Goal: Information Seeking & Learning: Check status

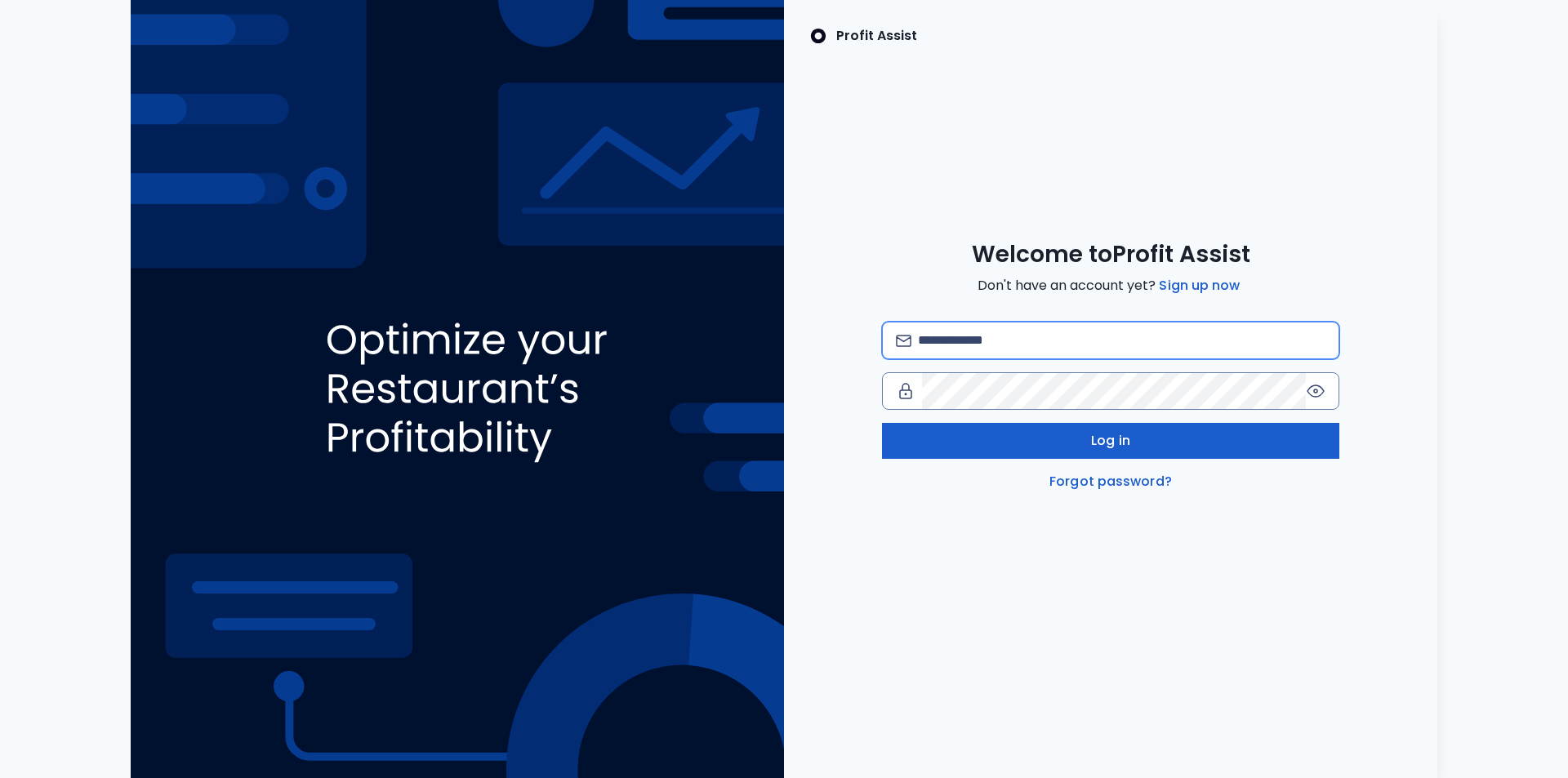
type input "**********"
click at [1076, 454] on button "Log in" at bounding box center [1111, 441] width 458 height 36
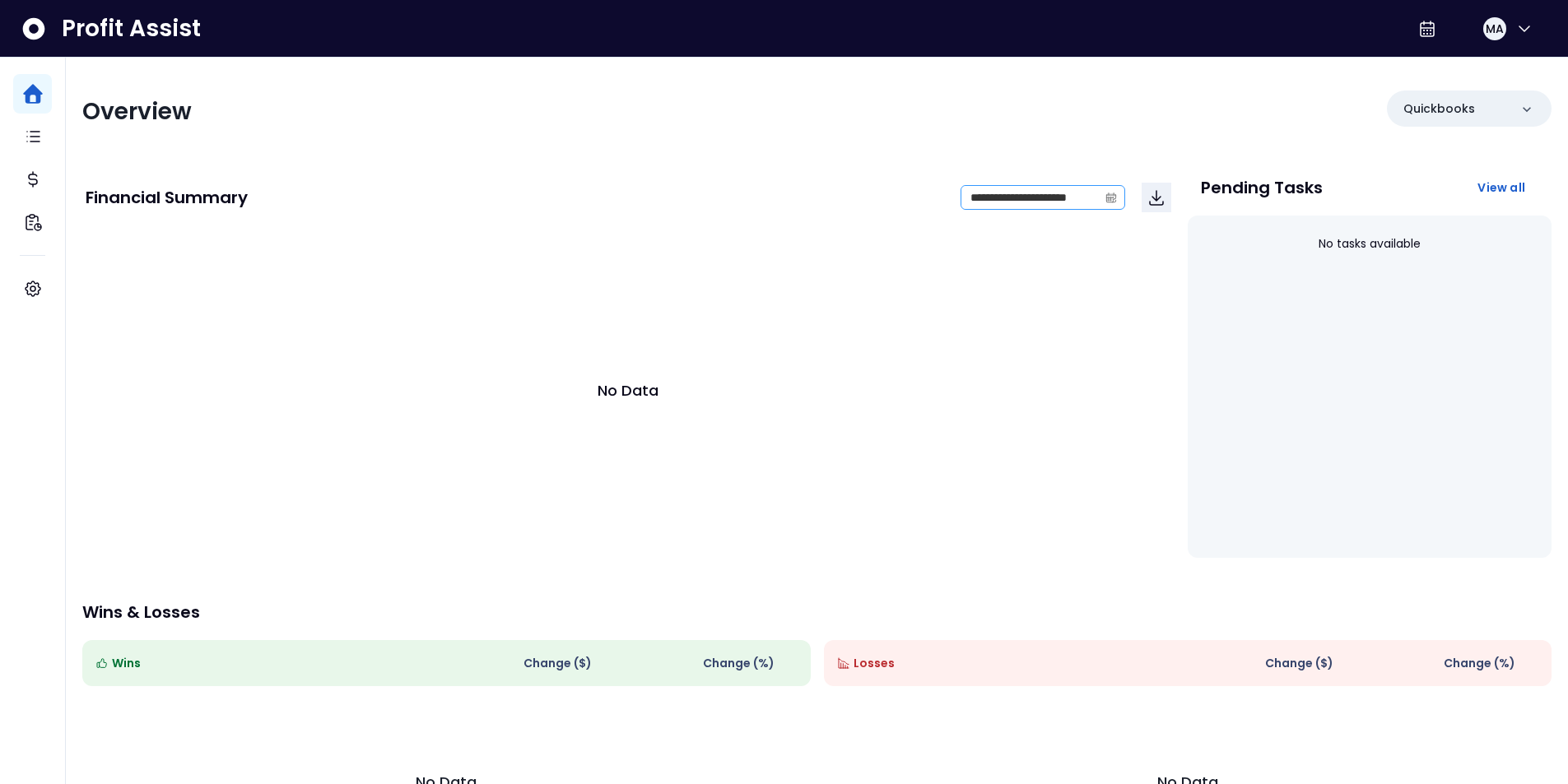
click at [1119, 197] on span at bounding box center [1111, 197] width 26 height 23
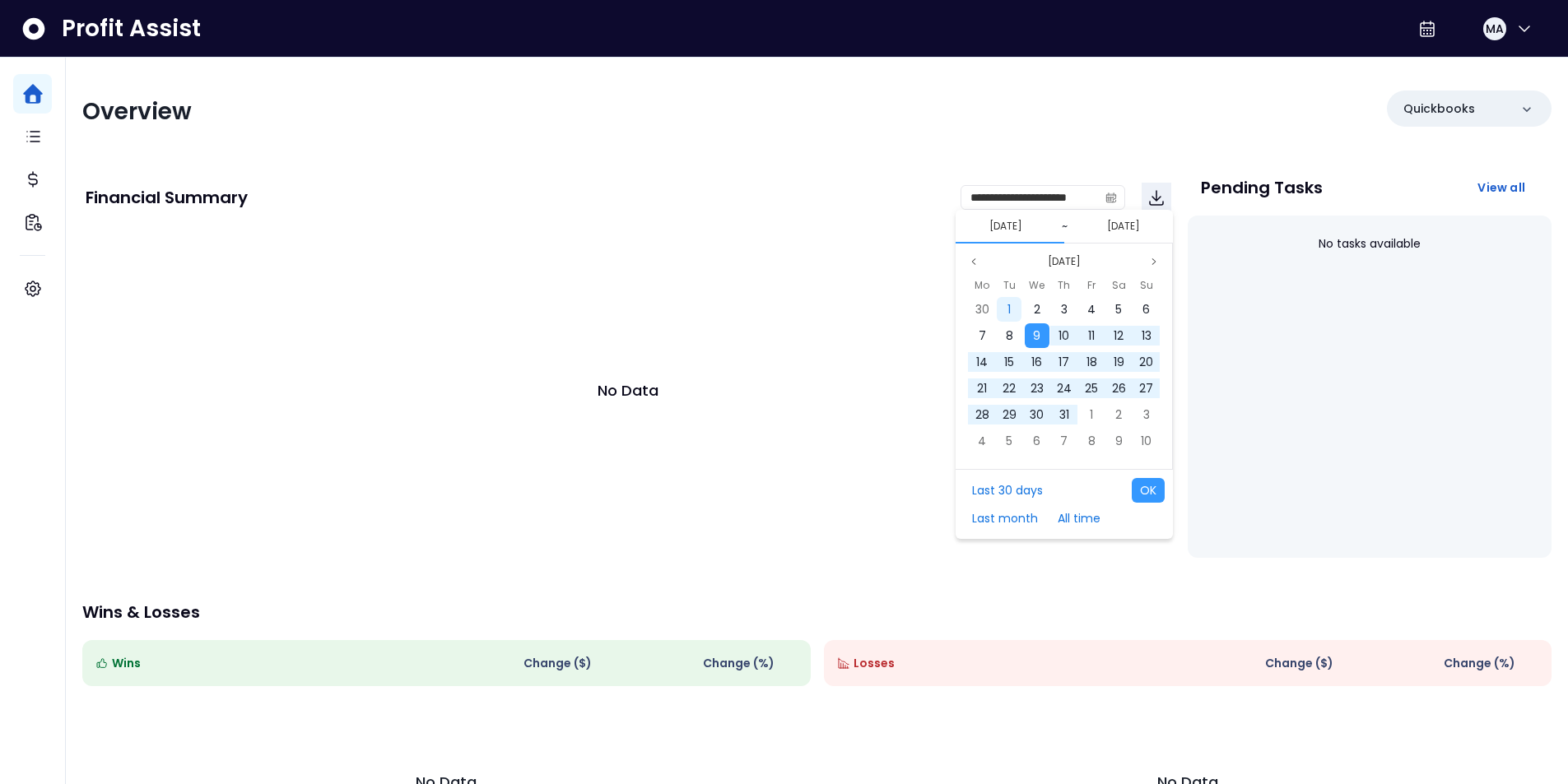
click at [1012, 311] on div "1" at bounding box center [1010, 309] width 25 height 25
click at [1097, 413] on span "31" at bounding box center [1091, 414] width 10 height 16
click at [1073, 525] on button "All time" at bounding box center [1080, 518] width 59 height 25
click at [1086, 518] on button "All time" at bounding box center [1080, 518] width 59 height 25
click at [1085, 518] on button "All time" at bounding box center [1080, 518] width 59 height 25
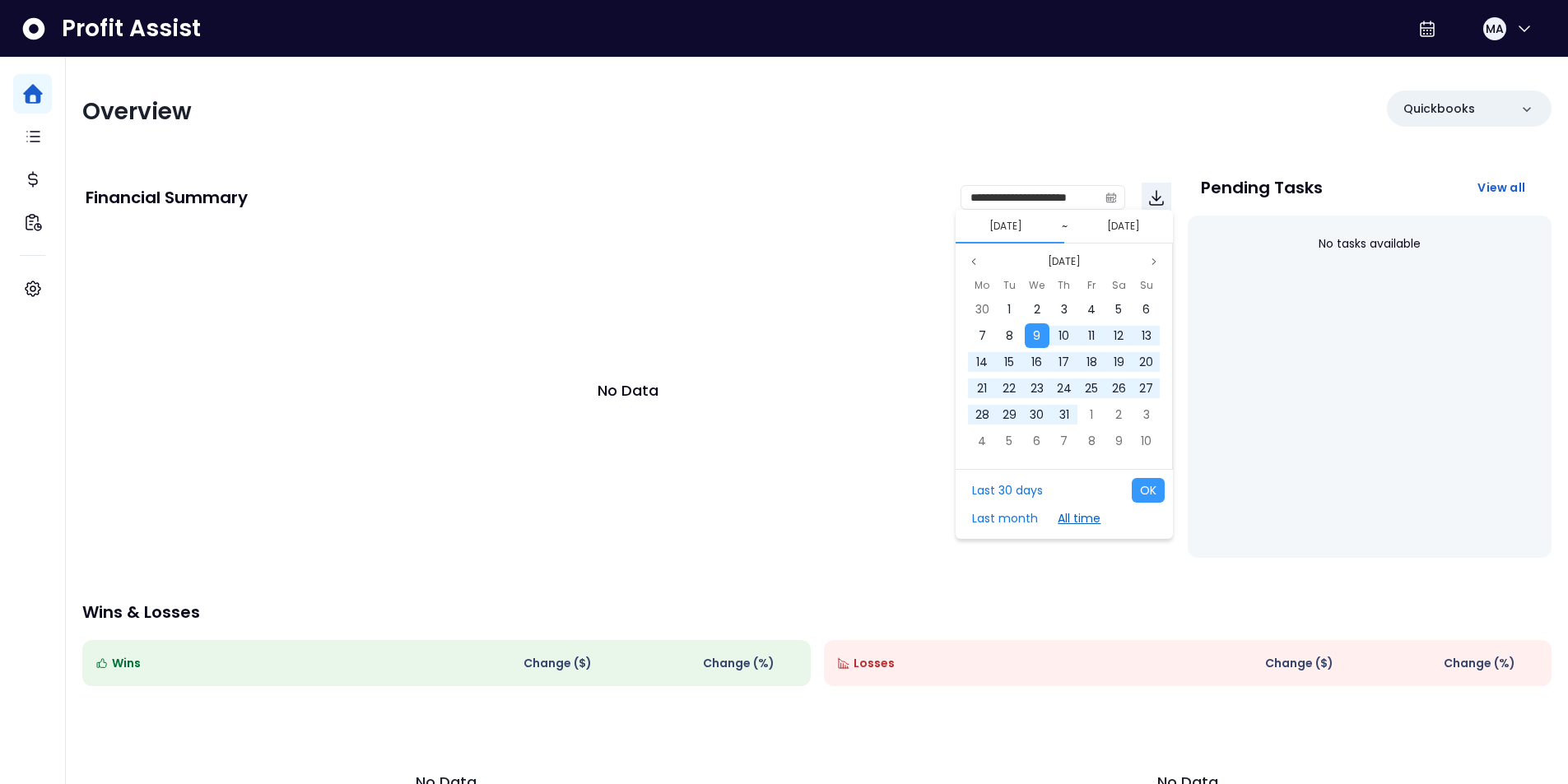
click at [1085, 518] on button "All time" at bounding box center [1080, 518] width 59 height 25
click at [1138, 488] on button "OK" at bounding box center [1148, 491] width 33 height 25
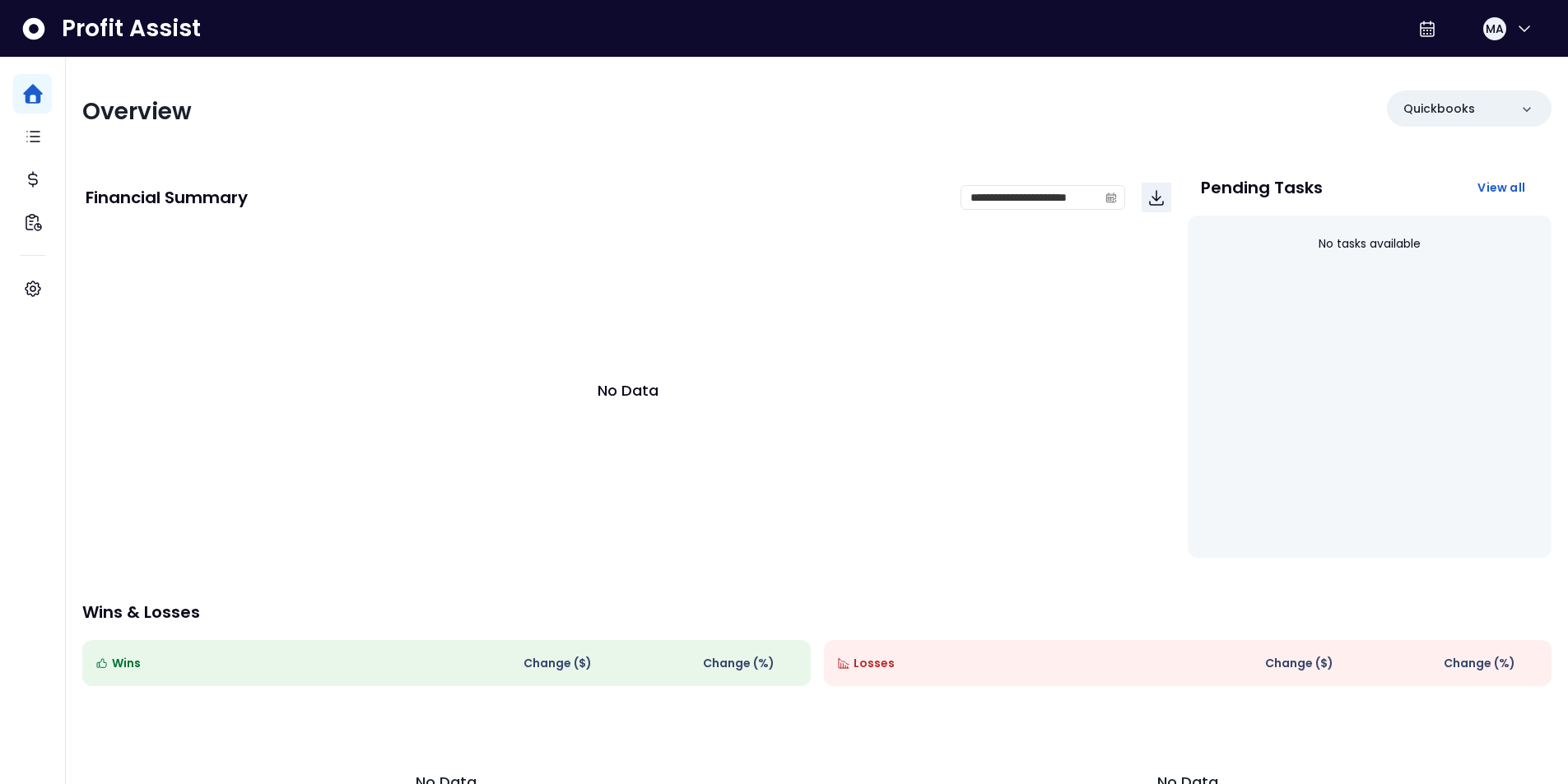
drag, startPoint x: 1295, startPoint y: 440, endPoint x: 1318, endPoint y: 390, distance: 55.0
click at [1302, 437] on div "No tasks available" at bounding box center [1370, 387] width 364 height 343
click at [1111, 200] on icon "calendar" at bounding box center [1111, 197] width 10 height 5
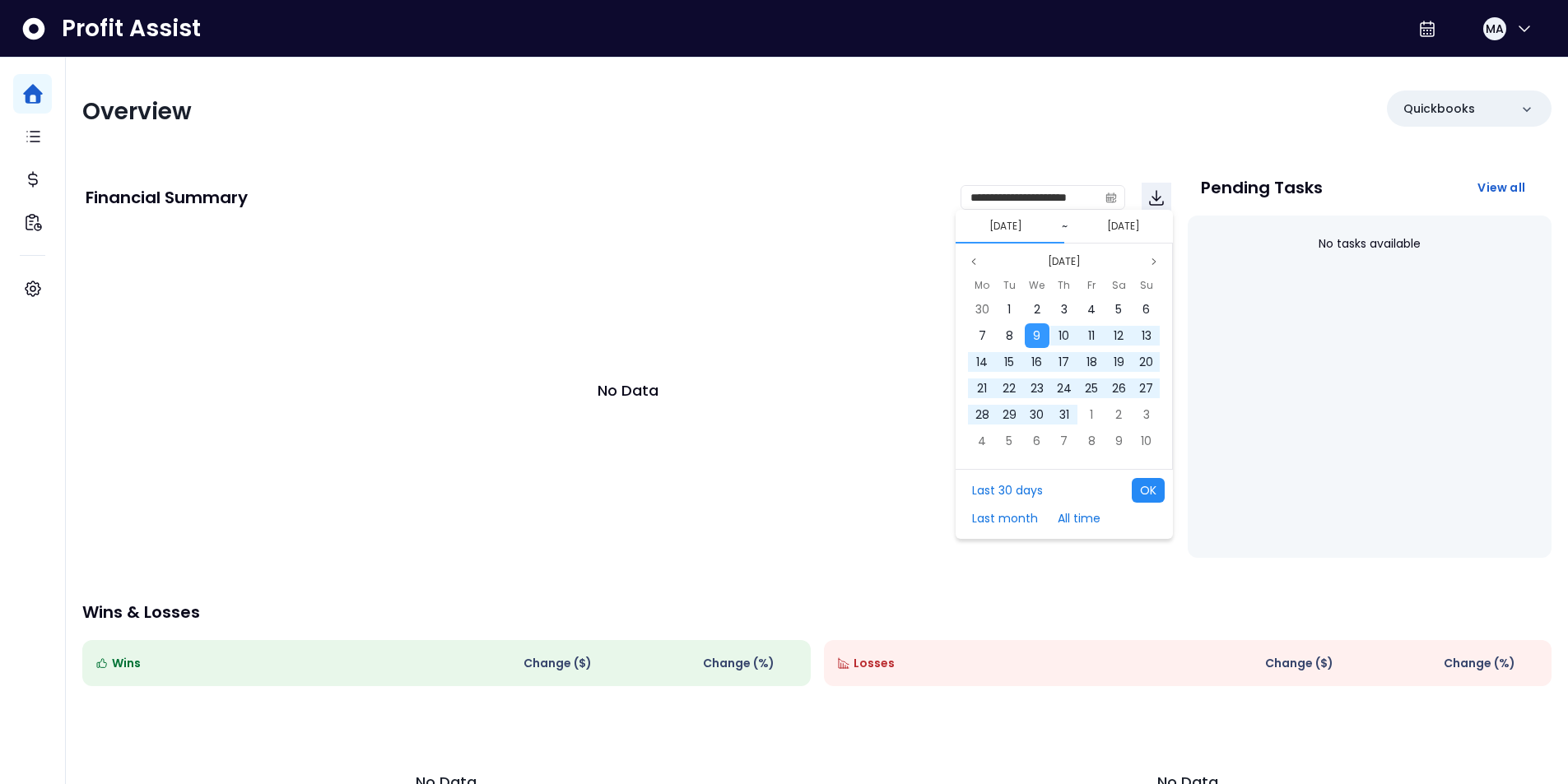
click at [1158, 492] on button "OK" at bounding box center [1148, 491] width 33 height 25
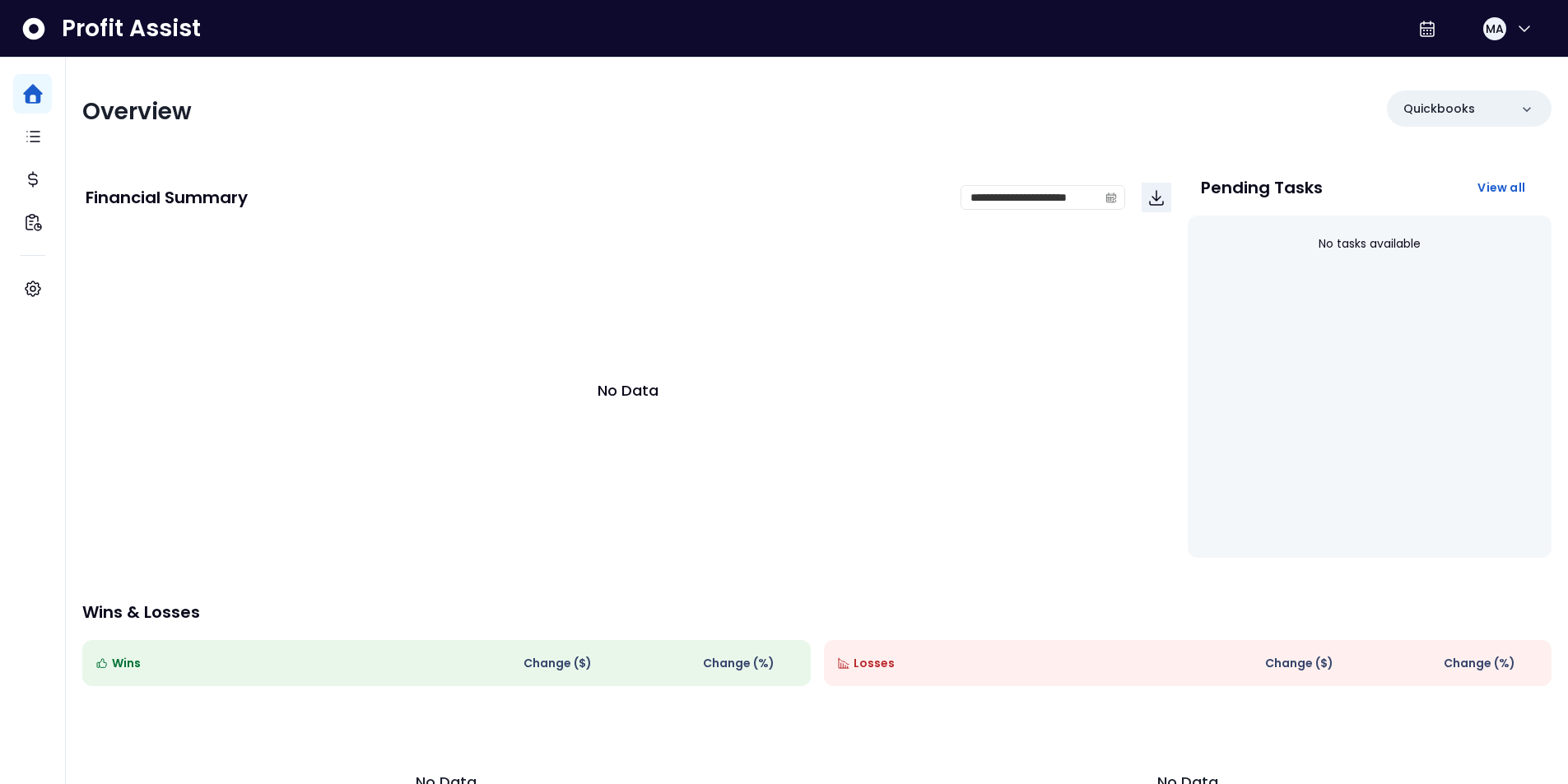
drag, startPoint x: 1177, startPoint y: 490, endPoint x: 927, endPoint y: 313, distance: 306.3
click at [1176, 481] on div "**********" at bounding box center [817, 362] width 1469 height 392
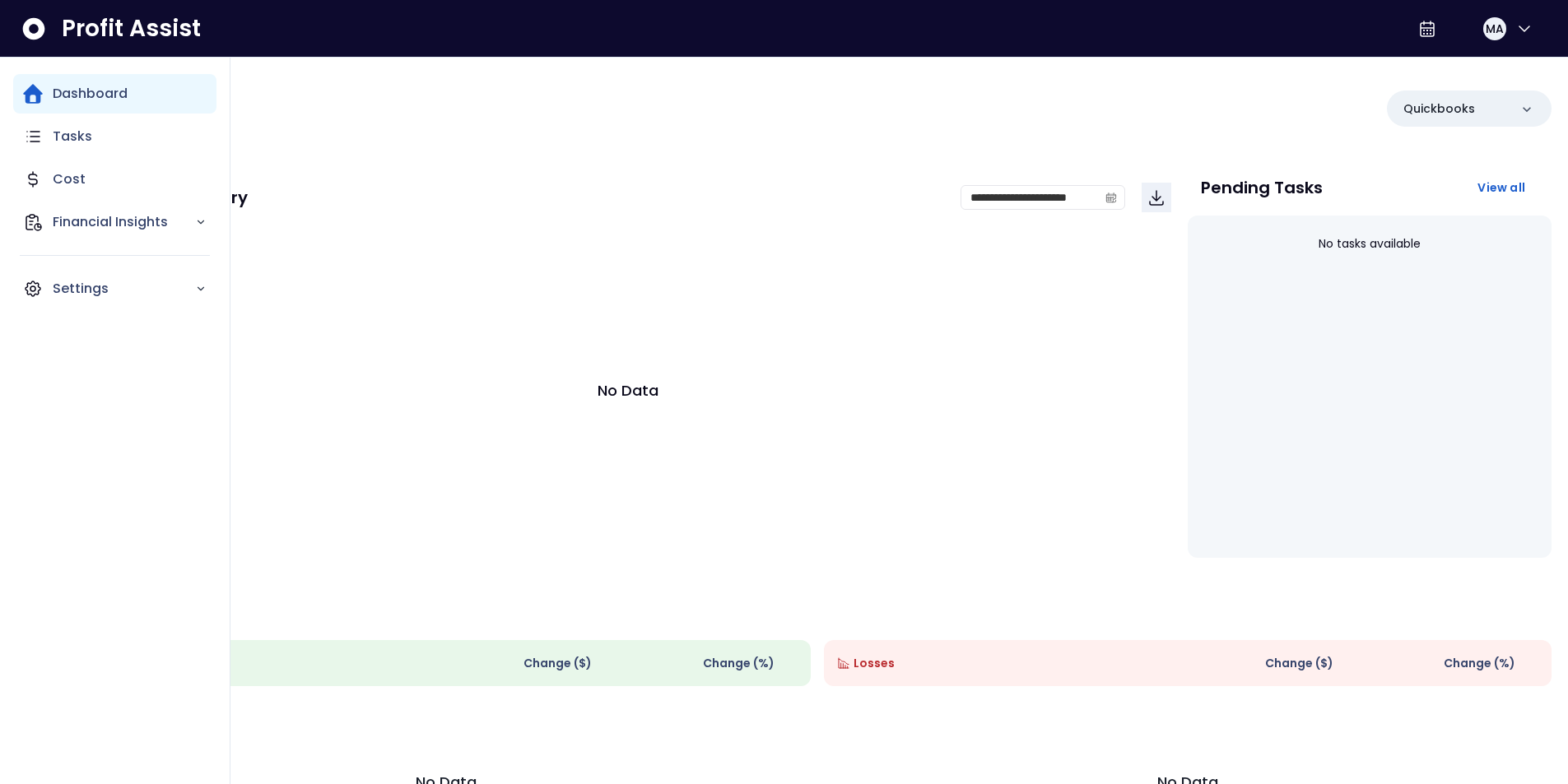
click at [47, 102] on div "Dashboard" at bounding box center [115, 94] width 204 height 39
click at [78, 138] on p "Tasks" at bounding box center [73, 136] width 39 height 20
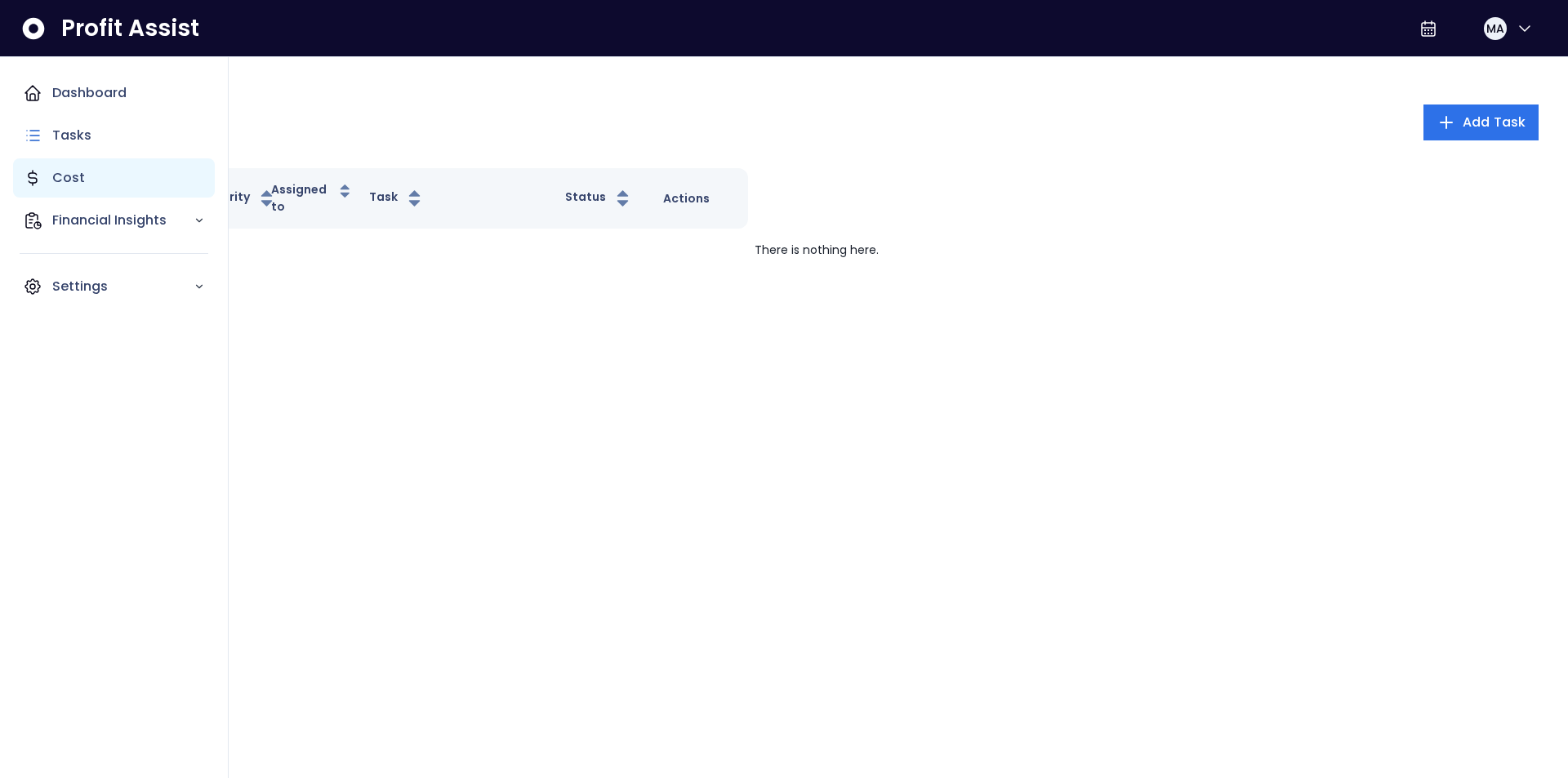
click at [62, 174] on p "Cost" at bounding box center [69, 178] width 33 height 20
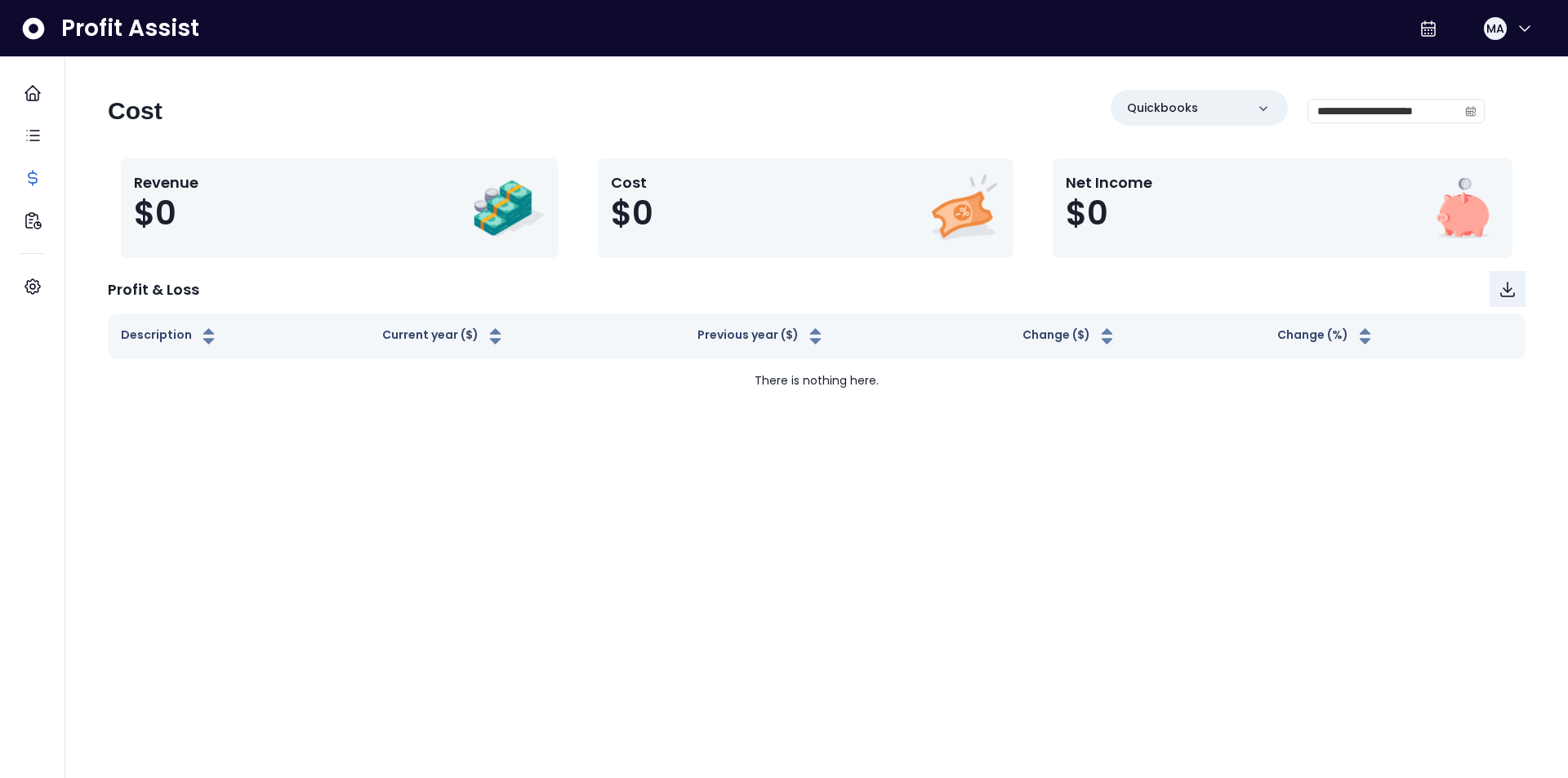
click at [1091, 209] on span "$0" at bounding box center [1087, 213] width 43 height 39
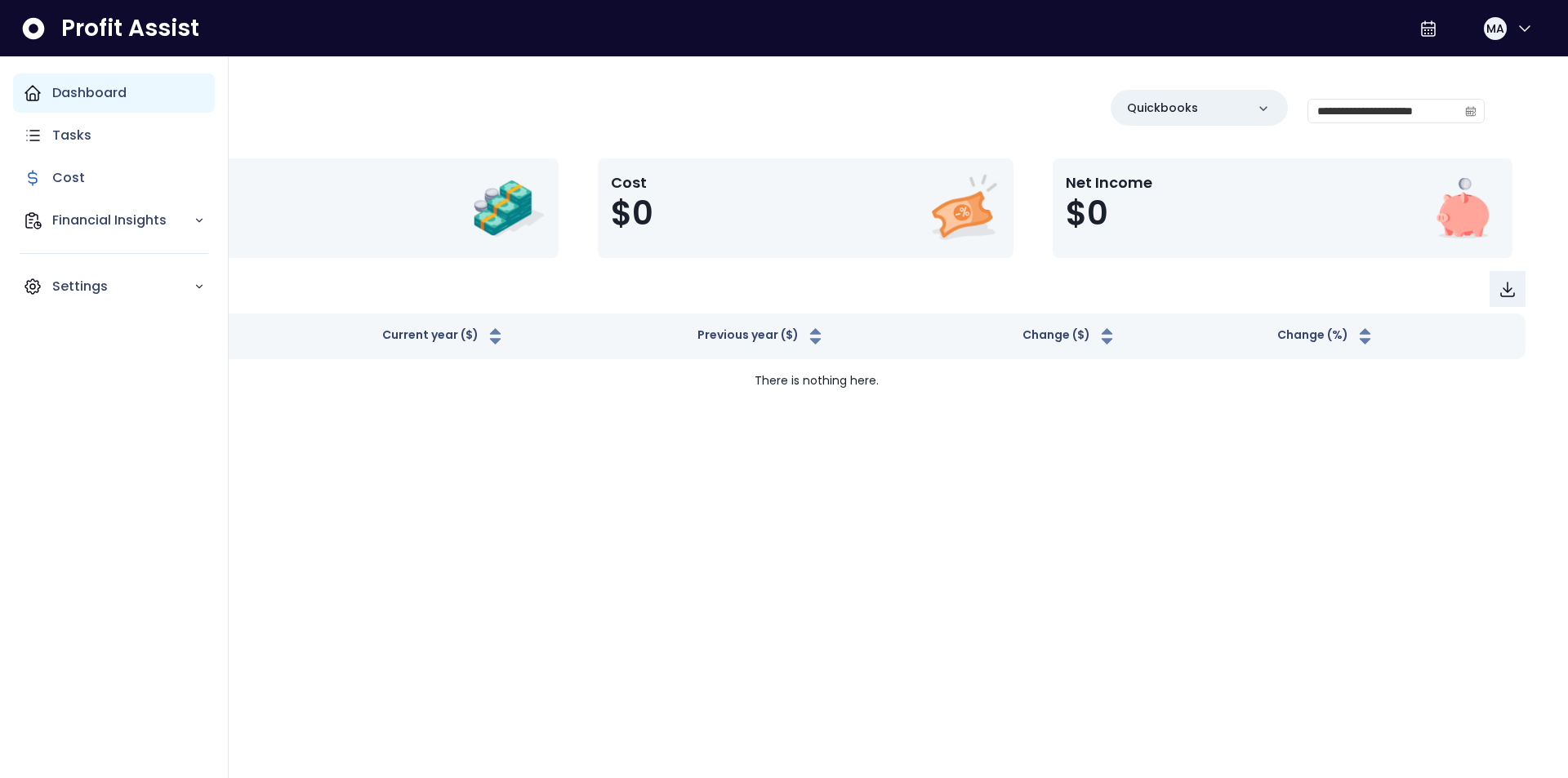
click at [50, 91] on div "Dashboard" at bounding box center [114, 93] width 202 height 39
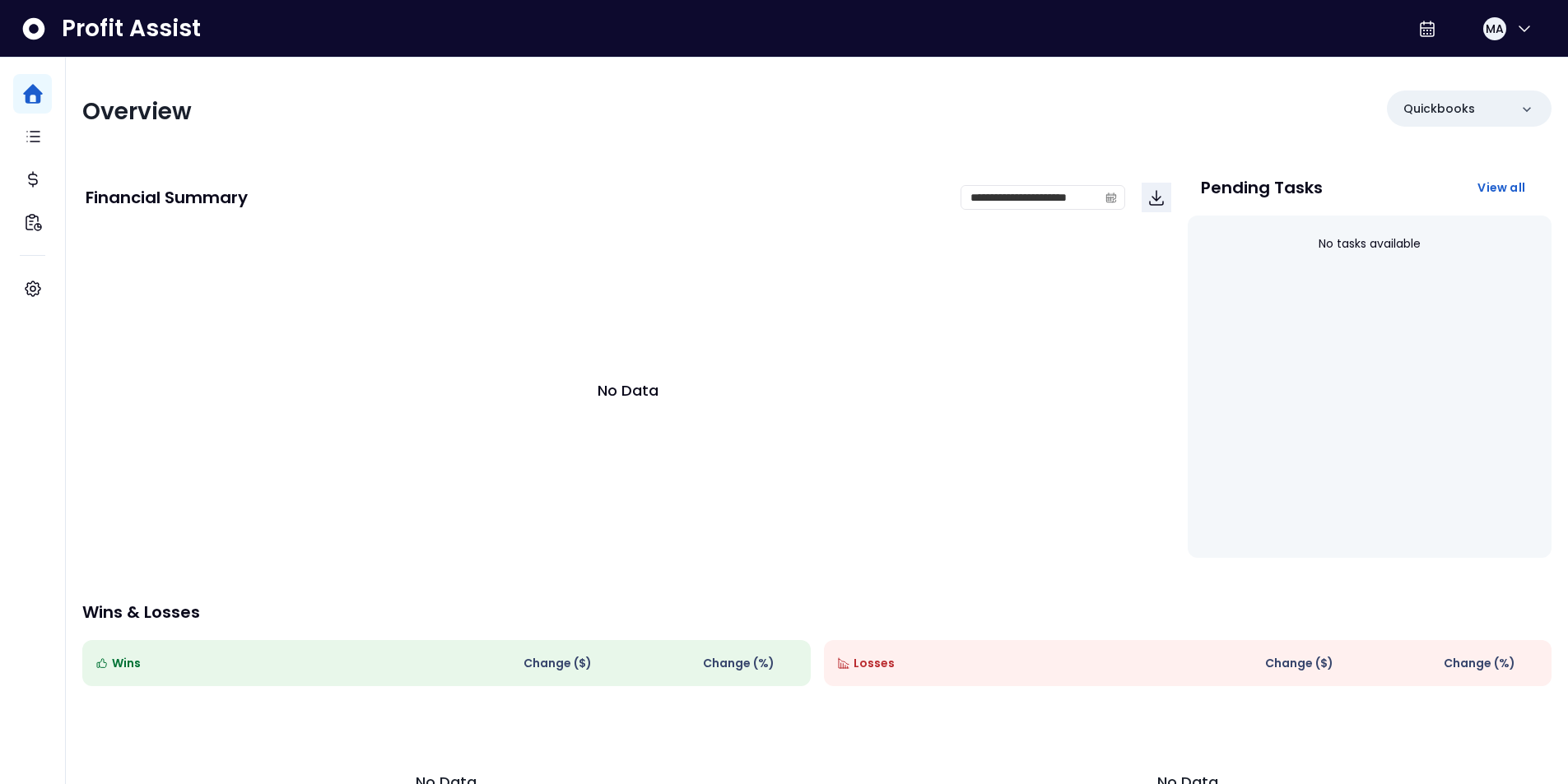
scroll to position [109, 0]
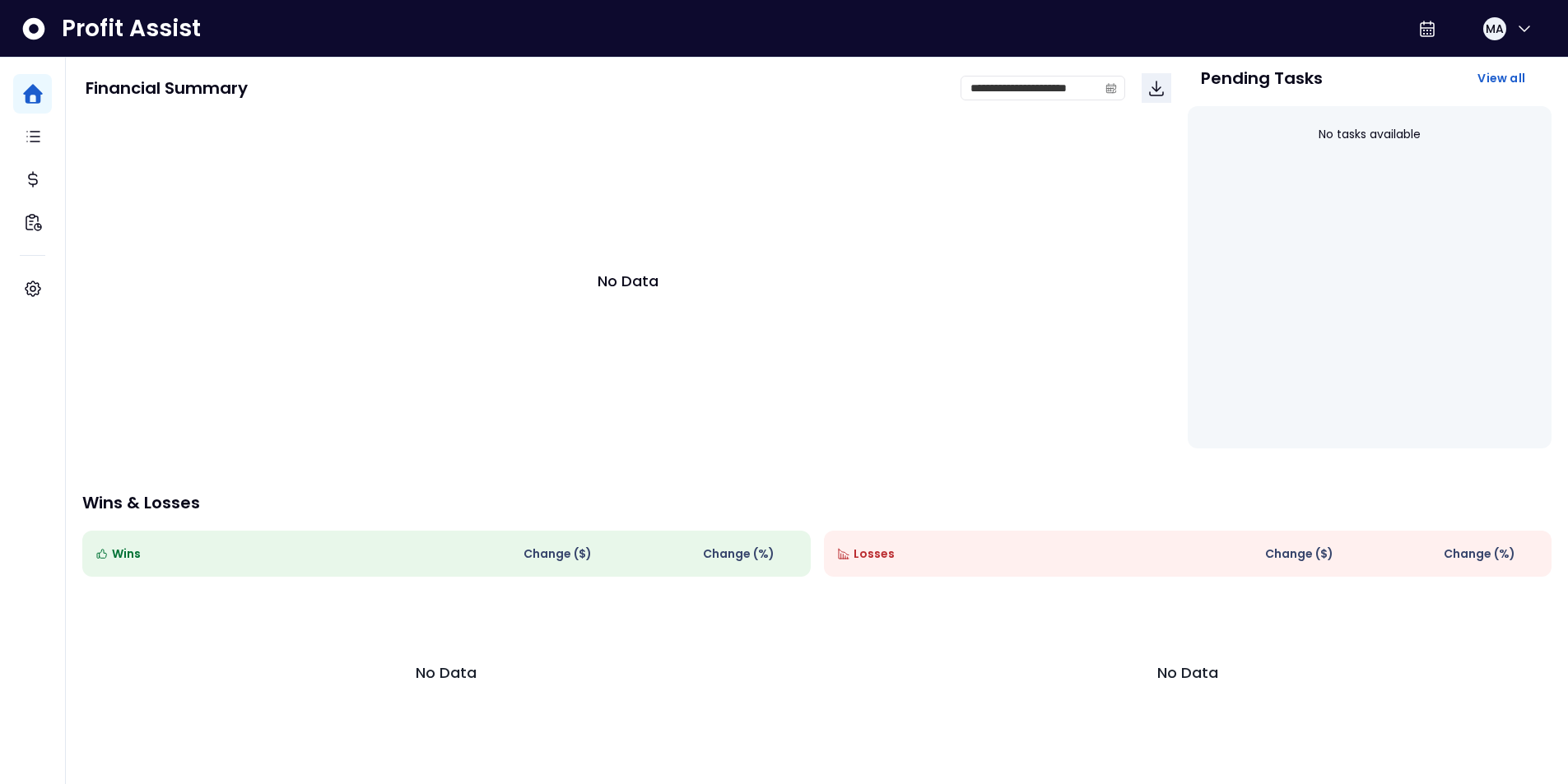
click at [867, 553] on span "Losses" at bounding box center [874, 553] width 41 height 17
click at [747, 562] on span "Change (%)" at bounding box center [739, 553] width 72 height 17
click at [609, 559] on span at bounding box center [605, 553] width 20 height 20
click at [543, 549] on span "Change ( $ )" at bounding box center [557, 553] width 68 height 17
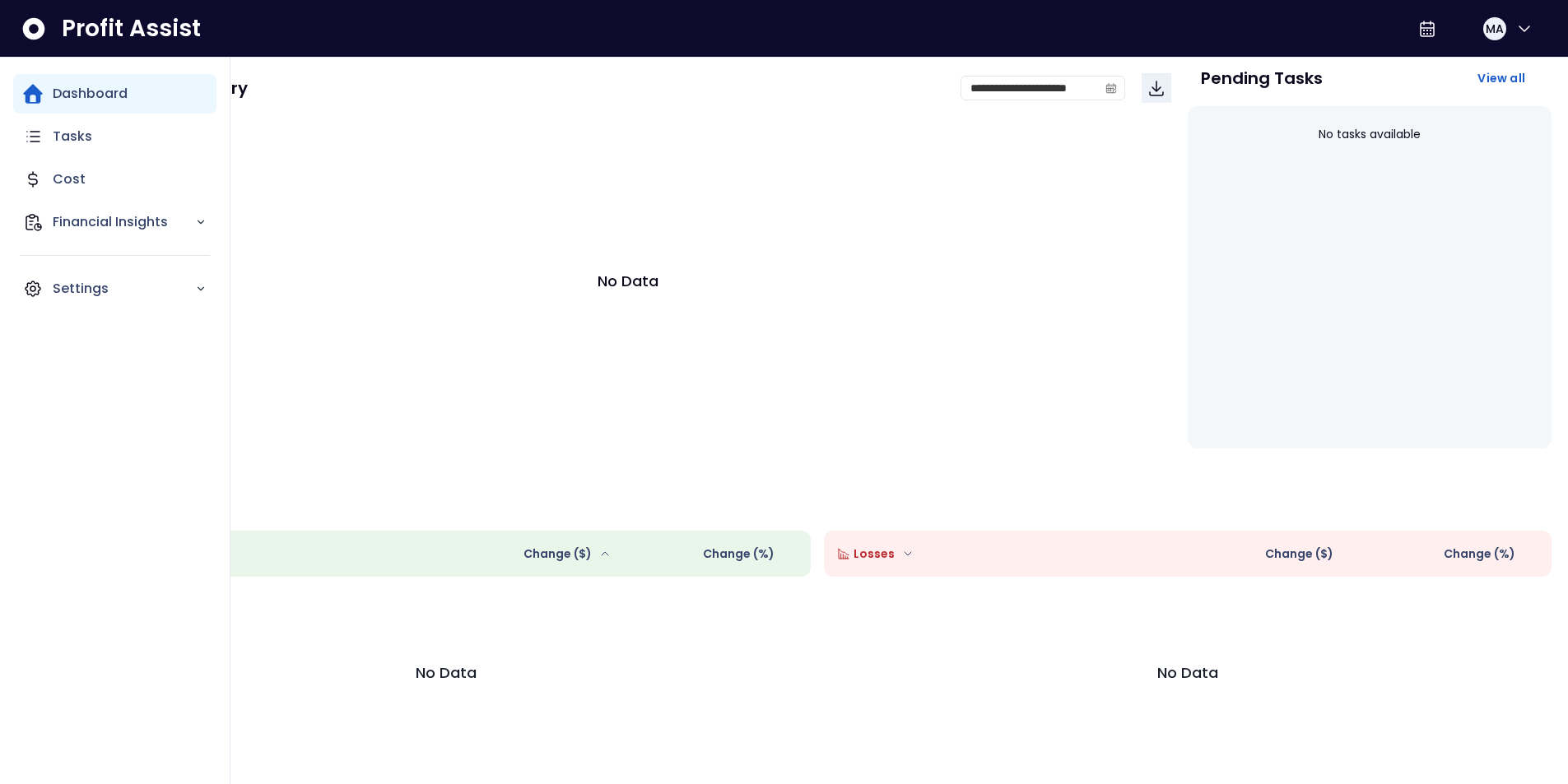
click at [130, 549] on div "Dashboard Tasks Cost Financial Insights Settings" at bounding box center [115, 421] width 204 height 693
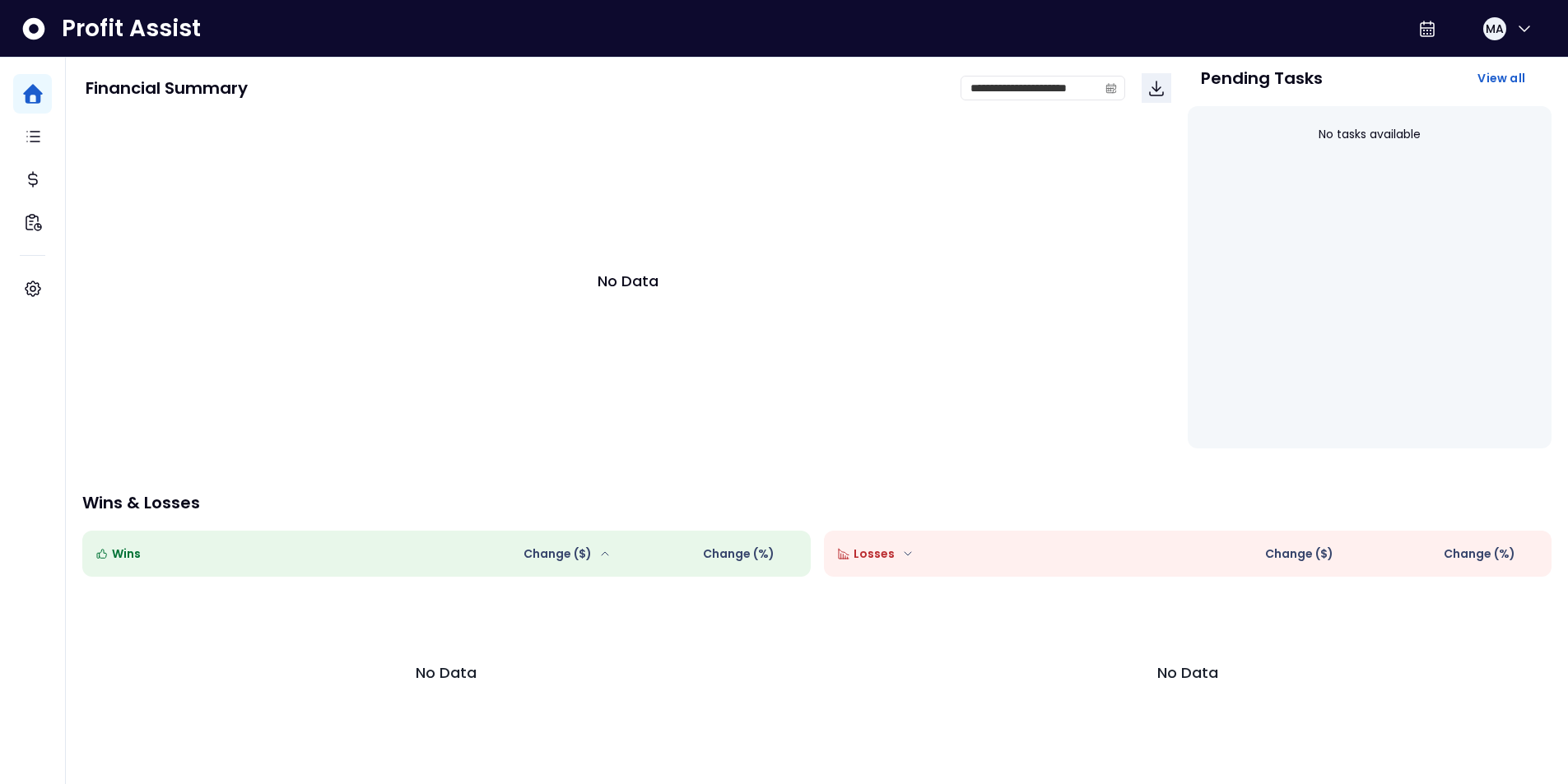
click at [134, 544] on div "Wins" at bounding box center [264, 553] width 337 height 20
click at [125, 556] on span "Wins" at bounding box center [127, 553] width 29 height 17
click at [125, 555] on span "Wins" at bounding box center [127, 553] width 29 height 17
click at [126, 555] on span "Wins" at bounding box center [127, 553] width 29 height 17
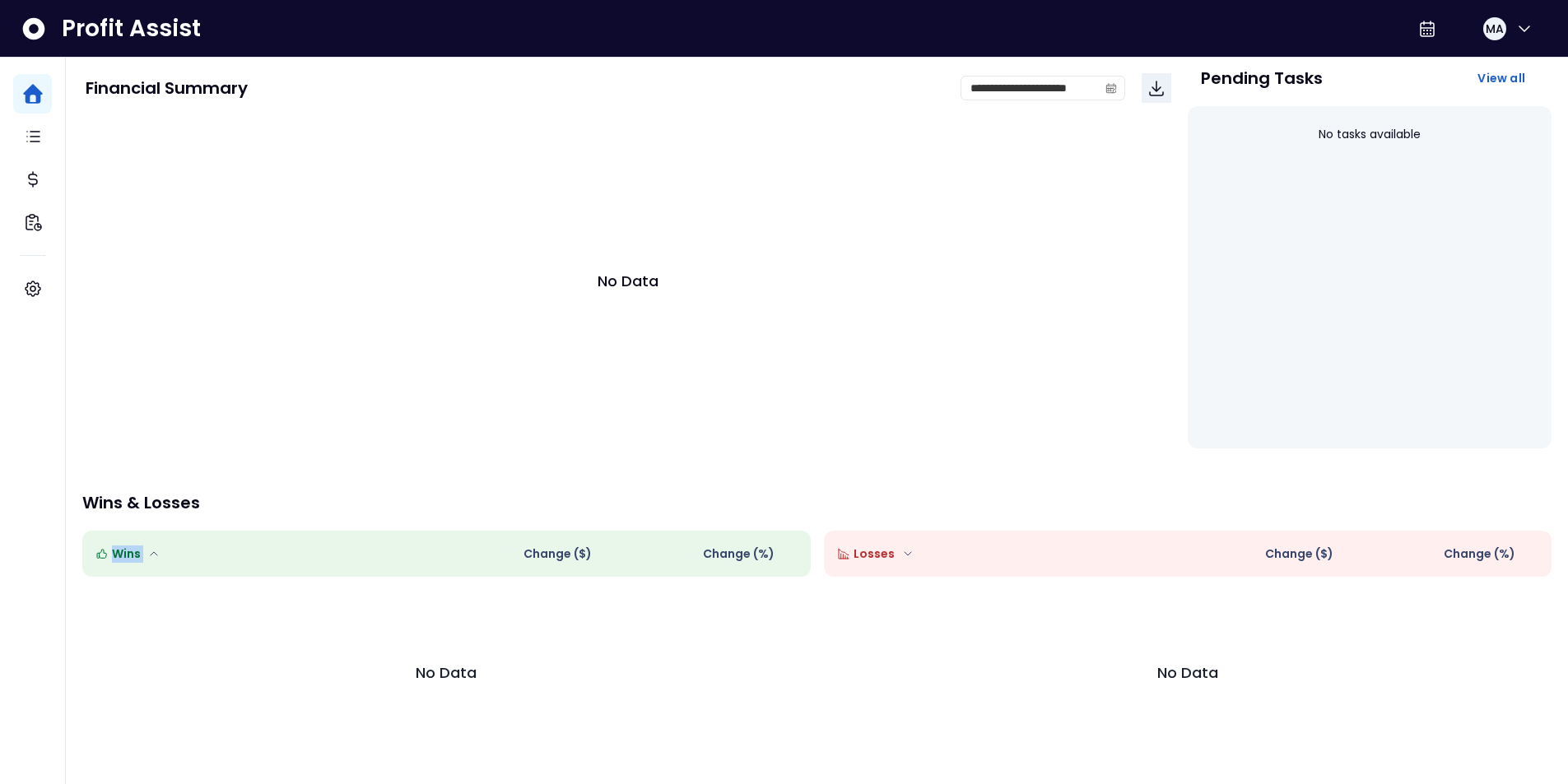
drag, startPoint x: 126, startPoint y: 555, endPoint x: 814, endPoint y: 542, distance: 688.1
click at [238, 547] on div "Wins" at bounding box center [264, 553] width 337 height 20
click at [1038, 503] on p "Wins & Losses" at bounding box center [817, 502] width 1469 height 16
drag, startPoint x: 888, startPoint y: 552, endPoint x: 861, endPoint y: 501, distance: 57.7
click at [889, 552] on span "Losses" at bounding box center [874, 553] width 41 height 17
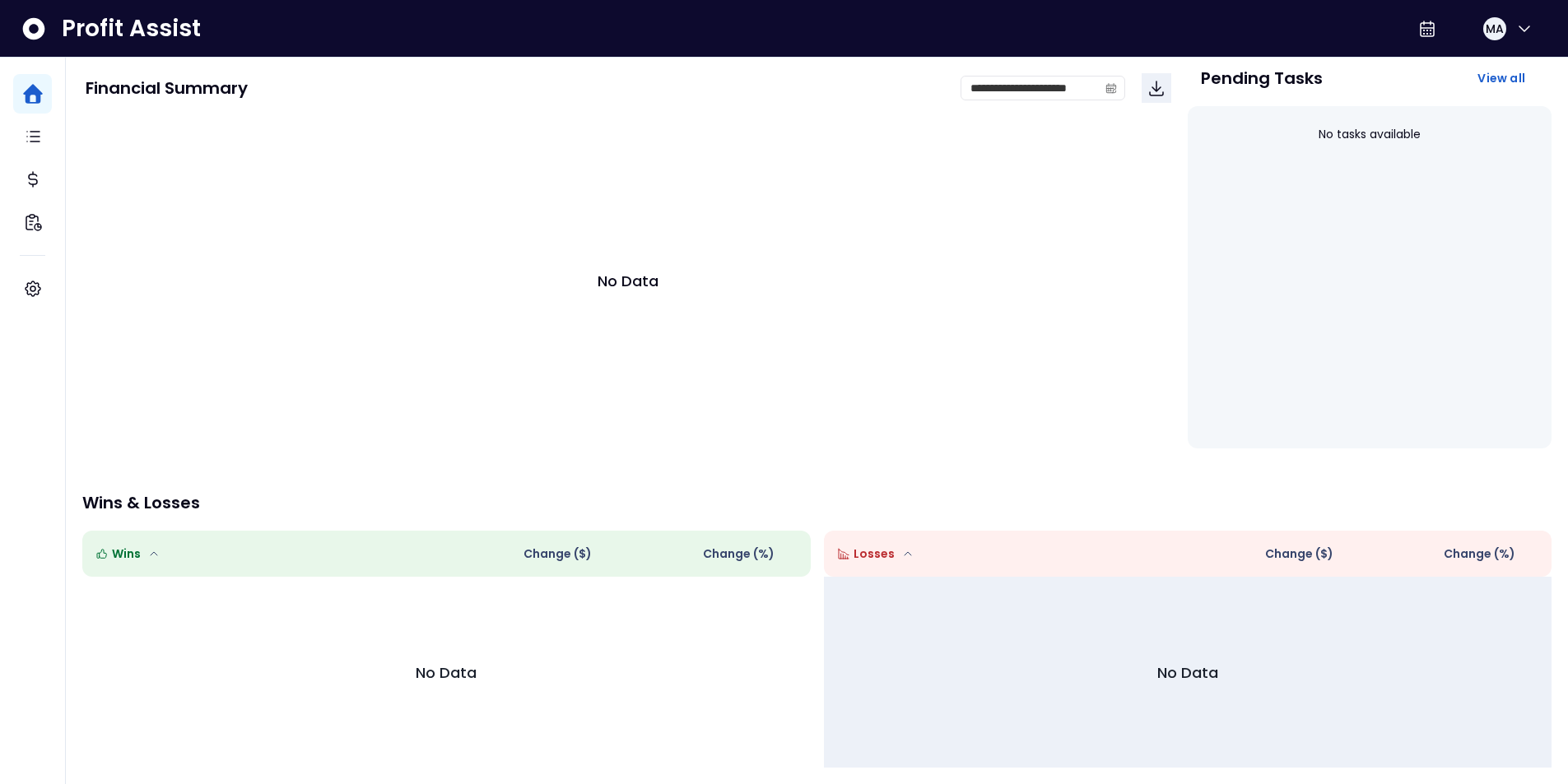
click at [1165, 671] on p "No Data" at bounding box center [1188, 672] width 61 height 22
click at [1320, 739] on div "No Data" at bounding box center [1188, 672] width 702 height 164
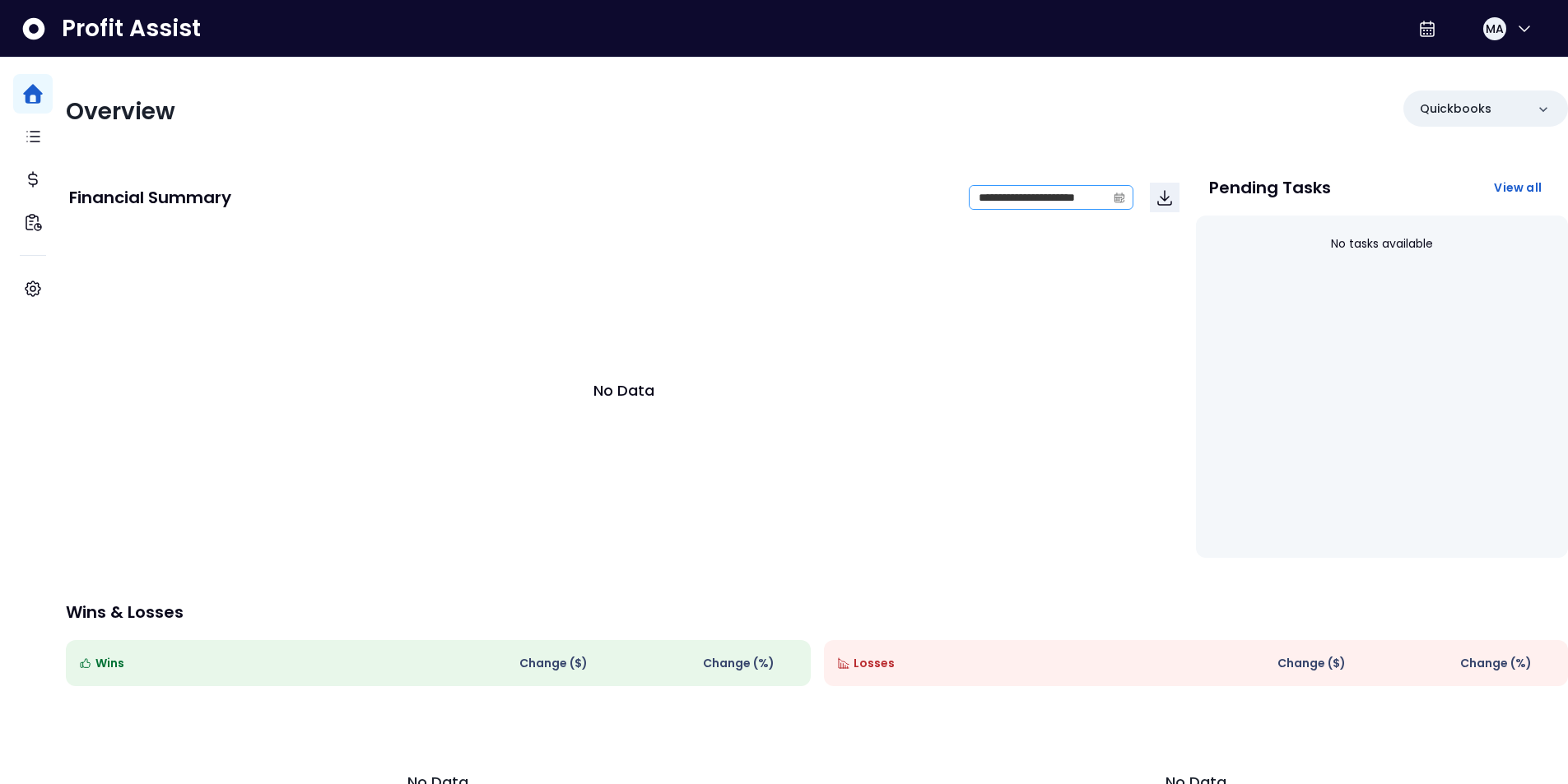
click at [1117, 193] on icon "calendar" at bounding box center [1120, 197] width 8 height 10
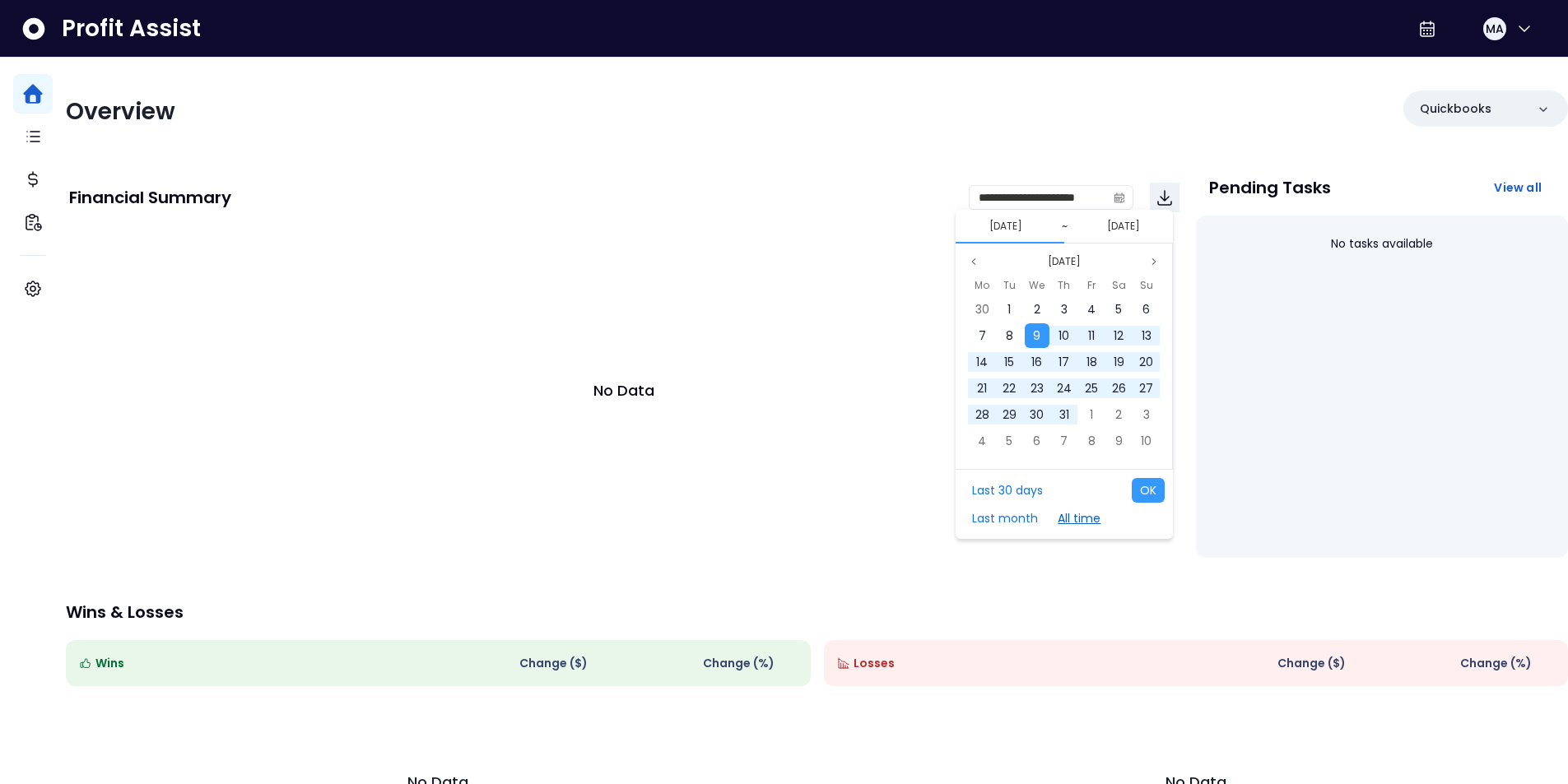
click at [1070, 522] on button "All time" at bounding box center [1080, 518] width 59 height 25
click at [1000, 516] on button "Last month" at bounding box center [1005, 518] width 83 height 25
click at [987, 526] on button "Last month" at bounding box center [1005, 518] width 83 height 25
click at [983, 301] on span "1" at bounding box center [982, 309] width 4 height 16
click at [1014, 407] on span "30" at bounding box center [1010, 414] width 14 height 16
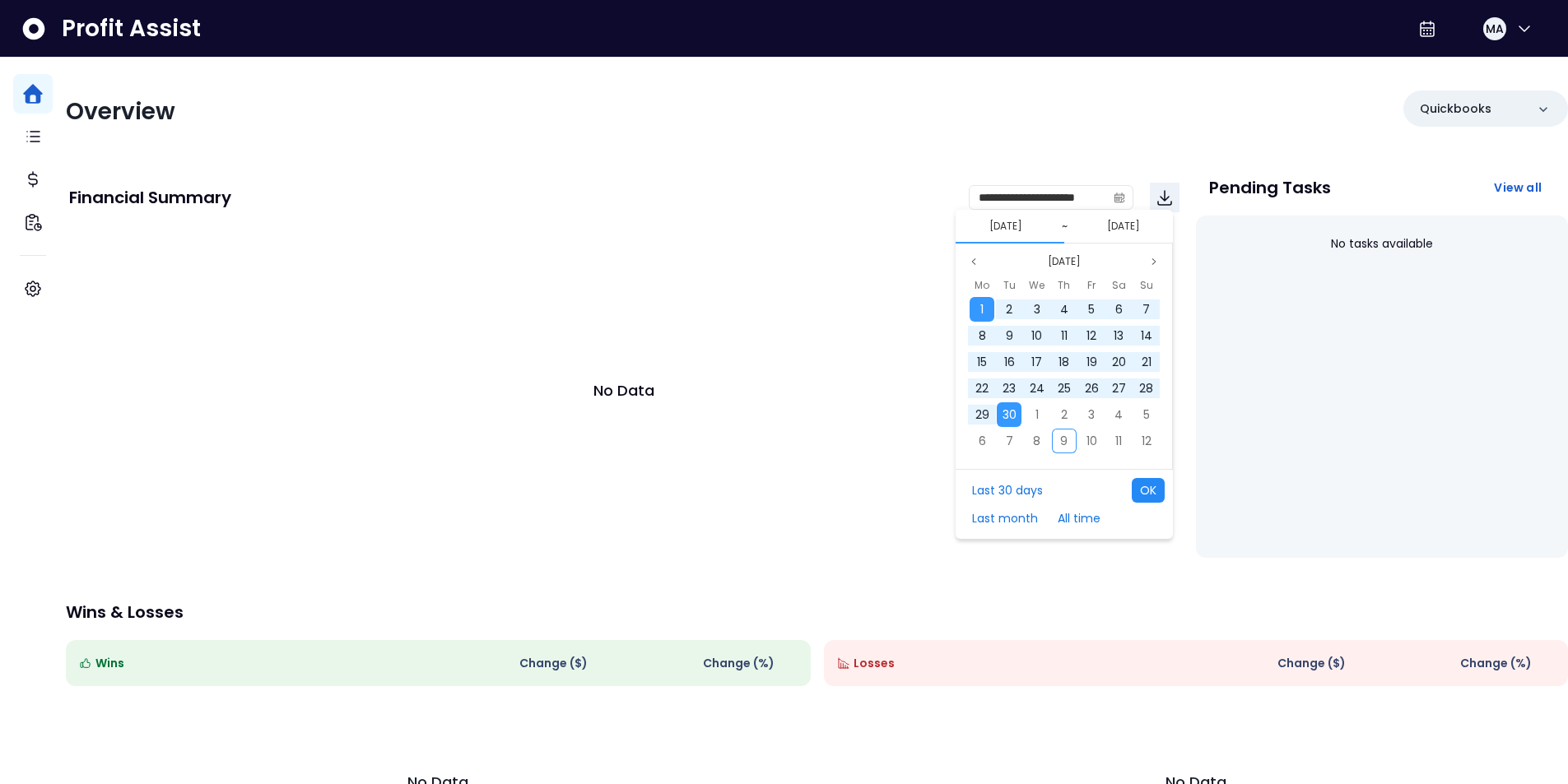
click at [1150, 490] on button "OK" at bounding box center [1148, 491] width 33 height 25
type input "**********"
